Goal: Task Accomplishment & Management: Use online tool/utility

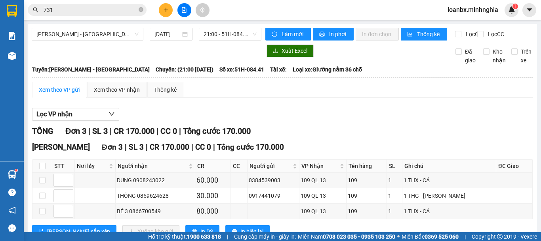
click at [119, 25] on div "[PERSON_NAME] Rí - [GEOGRAPHIC_DATA] [DATE] 21:00 - 51H-084.41 [PERSON_NAME] mớ…" at bounding box center [283, 140] width 510 height 232
click at [113, 30] on span "[PERSON_NAME] - [GEOGRAPHIC_DATA]" at bounding box center [87, 34] width 102 height 12
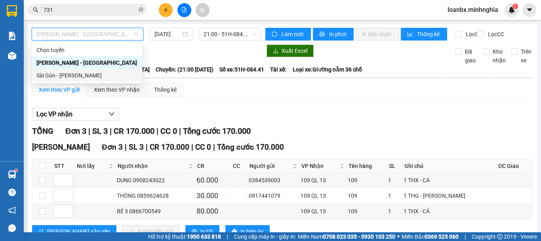
click at [89, 78] on div "Sài Gòn - [PERSON_NAME]" at bounding box center [86, 75] width 101 height 9
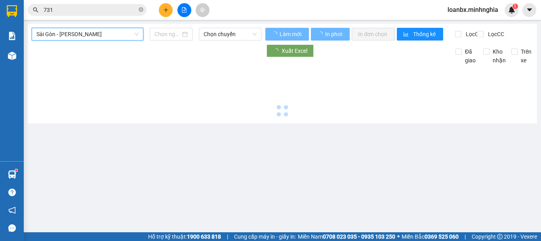
type input "[DATE]"
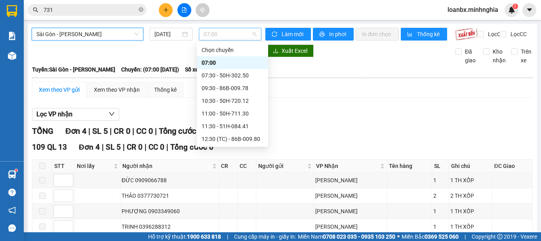
click at [225, 38] on span "07:00" at bounding box center [230, 34] width 53 height 12
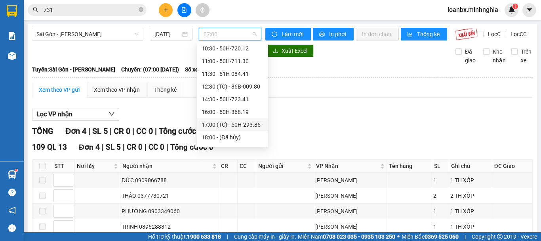
click at [226, 123] on div "17:00 (TC) - 50H-293.85" at bounding box center [233, 124] width 62 height 9
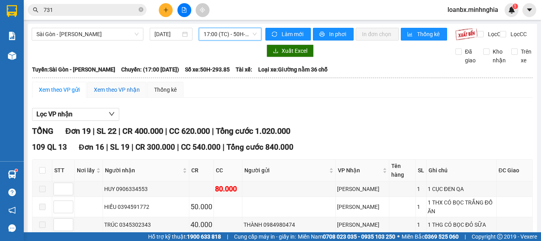
click at [105, 93] on div "Xem theo VP nhận" at bounding box center [117, 89] width 46 height 9
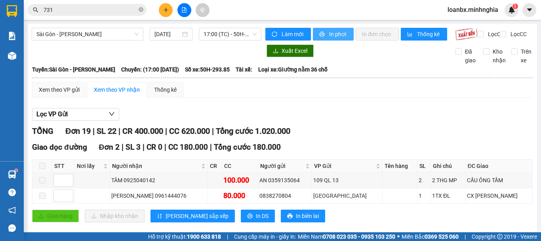
click at [325, 31] on button "In phơi" at bounding box center [333, 34] width 41 height 13
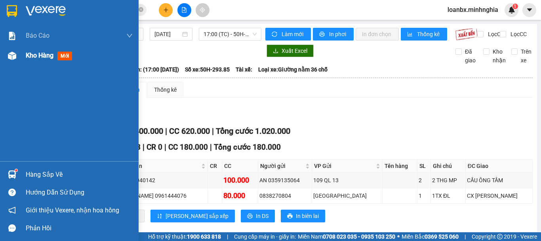
click at [22, 65] on div "Báo cáo Báo cáo dòng tiền (nhân viên) Doanh số tạo đơn theo VP gửi (nhân viên) …" at bounding box center [69, 93] width 139 height 135
click at [24, 63] on div "Kho hàng mới" at bounding box center [69, 56] width 139 height 20
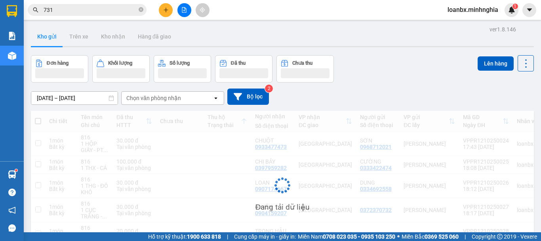
scroll to position [50, 0]
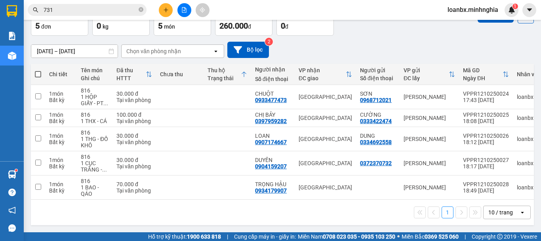
click at [41, 70] on th at bounding box center [38, 74] width 14 height 21
click at [39, 71] on span at bounding box center [38, 74] width 6 height 6
click at [38, 70] on input "checkbox" at bounding box center [38, 70] width 0 height 0
checkbox input "true"
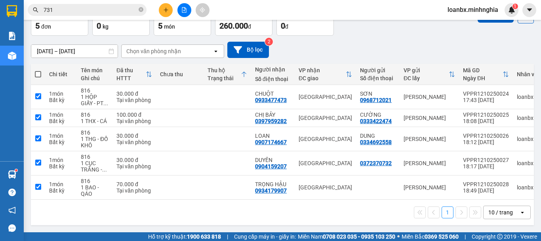
checkbox input "true"
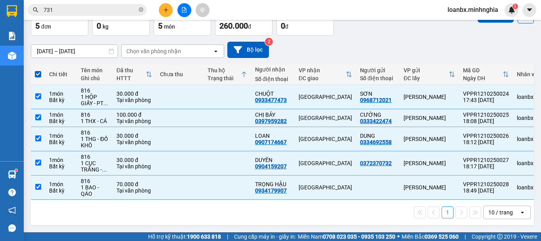
scroll to position [0, 0]
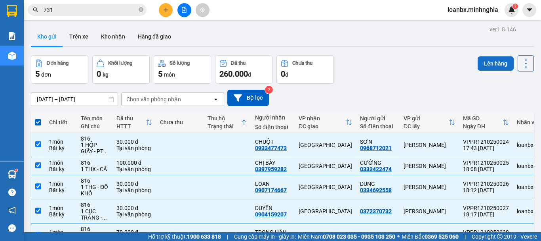
click at [496, 61] on button "Lên hàng" at bounding box center [496, 63] width 36 height 14
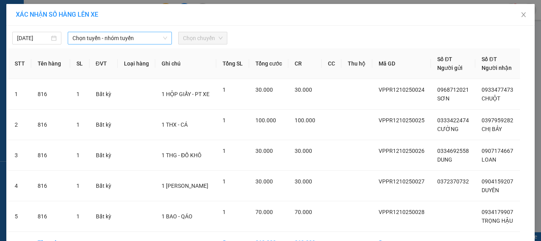
click at [113, 41] on span "Chọn tuyến - nhóm tuyến" at bounding box center [120, 38] width 95 height 12
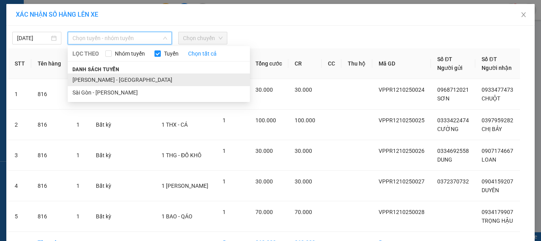
click at [104, 76] on li "[PERSON_NAME] - [GEOGRAPHIC_DATA]" at bounding box center [159, 79] width 182 height 13
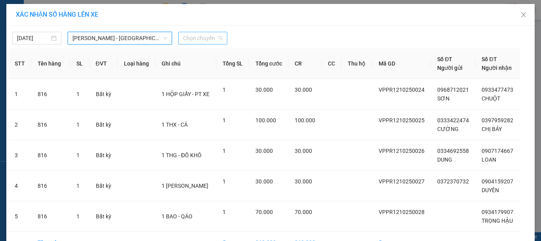
drag, startPoint x: 199, startPoint y: 41, endPoint x: 203, endPoint y: 46, distance: 6.5
click at [200, 41] on span "Chọn chuyến" at bounding box center [203, 38] width 40 height 12
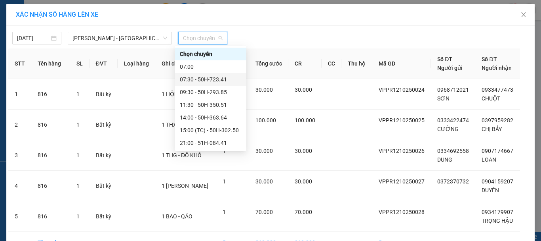
scroll to position [89, 0]
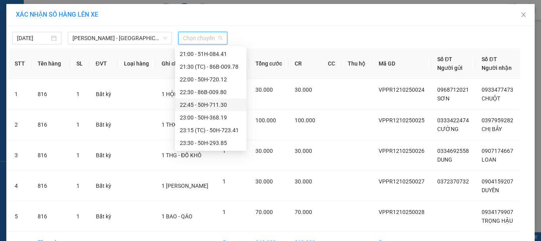
click at [204, 107] on div "22:45 - 50H-711.30" at bounding box center [211, 104] width 62 height 9
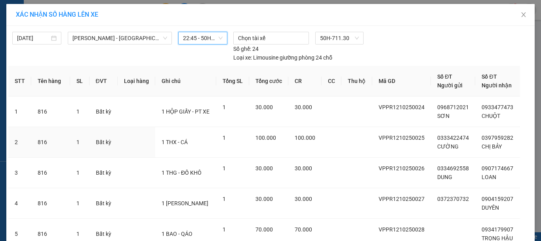
scroll to position [66, 0]
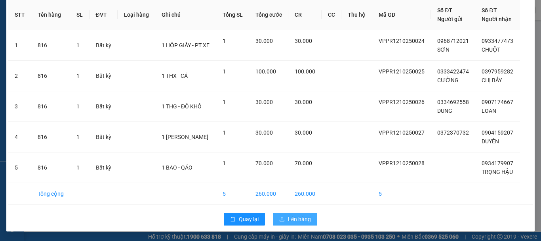
click at [294, 218] on span "Lên hàng" at bounding box center [299, 218] width 23 height 9
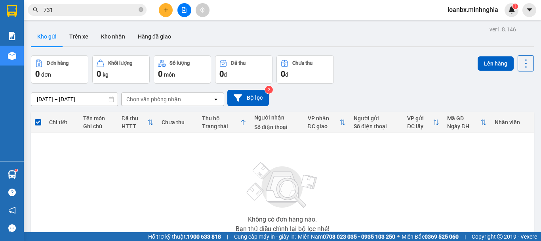
click at [273, 98] on div "[DATE] – [DATE] Press the down arrow key to interact with the calendar and sele…" at bounding box center [282, 98] width 503 height 16
click at [266, 99] on button "Bộ lọc" at bounding box center [248, 98] width 42 height 16
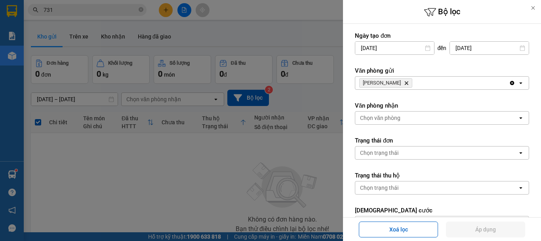
click at [473, 54] on div "[DATE]" at bounding box center [490, 47] width 80 height 13
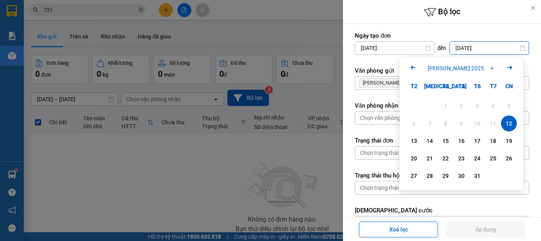
drag, startPoint x: 474, startPoint y: 50, endPoint x: 460, endPoint y: 74, distance: 27.9
click at [472, 53] on input "[DATE]" at bounding box center [489, 48] width 79 height 13
drag, startPoint x: 507, startPoint y: 121, endPoint x: 508, endPoint y: 138, distance: 17.0
click at [507, 123] on div "12" at bounding box center [509, 123] width 11 height 10
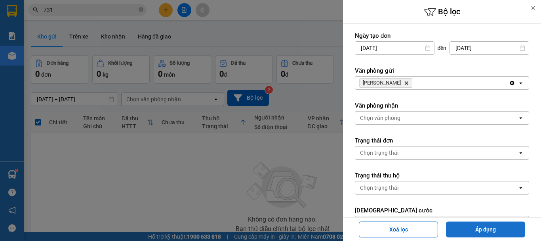
click at [494, 228] on button "Áp dụng" at bounding box center [485, 229] width 79 height 16
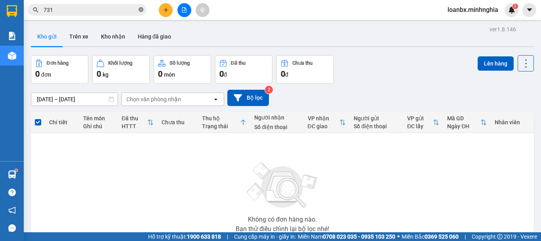
click at [143, 8] on icon "close-circle" at bounding box center [141, 9] width 5 height 5
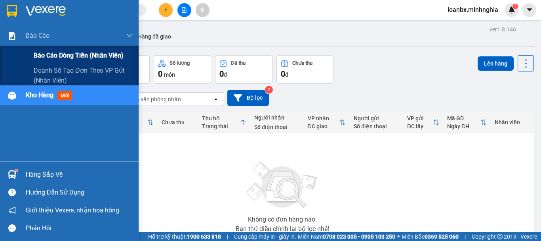
drag, startPoint x: 41, startPoint y: 40, endPoint x: 44, endPoint y: 49, distance: 9.8
click at [44, 48] on div "Báo cáo Báo cáo dòng tiền (nhân viên) Doanh số tạo đơn theo VP gửi (nhân viên)" at bounding box center [69, 55] width 139 height 59
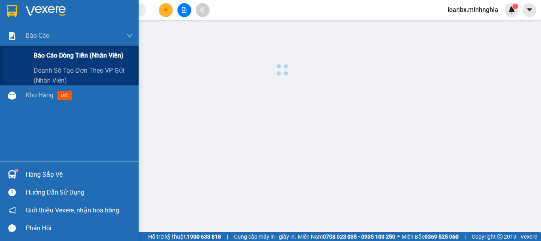
click at [44, 49] on div "Báo cáo dòng tiền (nhân viên)" at bounding box center [83, 56] width 99 height 20
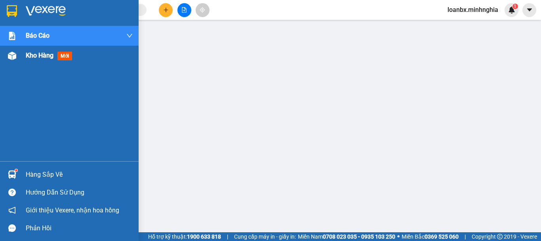
click at [11, 46] on div "Kho hàng mới" at bounding box center [69, 56] width 139 height 20
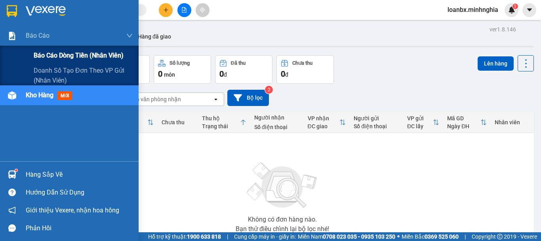
click at [52, 53] on span "Báo cáo dòng tiền (nhân viên)" at bounding box center [79, 55] width 90 height 10
